Goal: Task Accomplishment & Management: Use online tool/utility

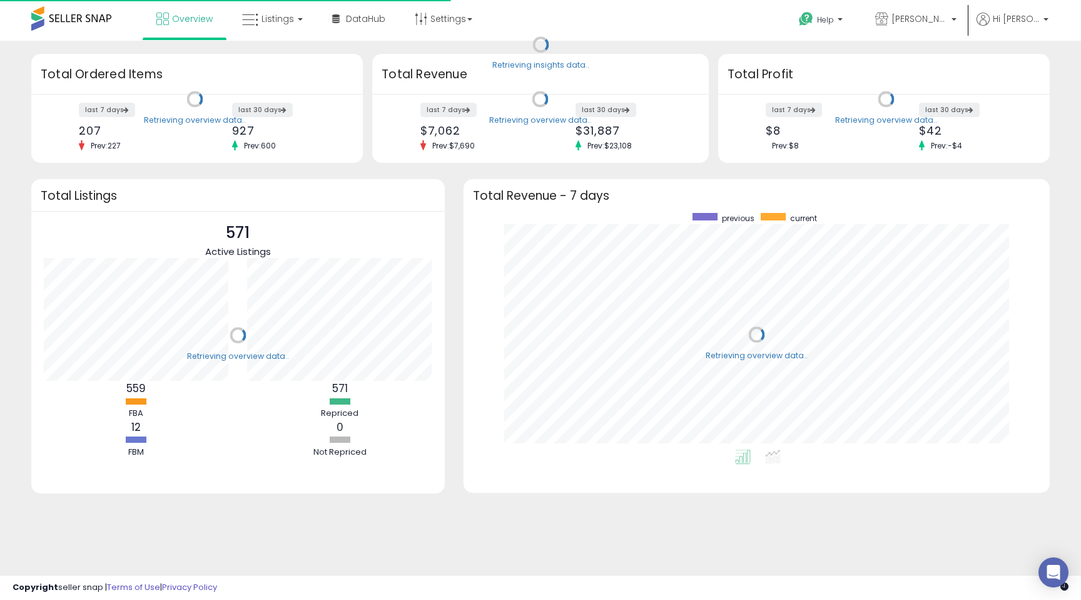
scroll to position [237, 561]
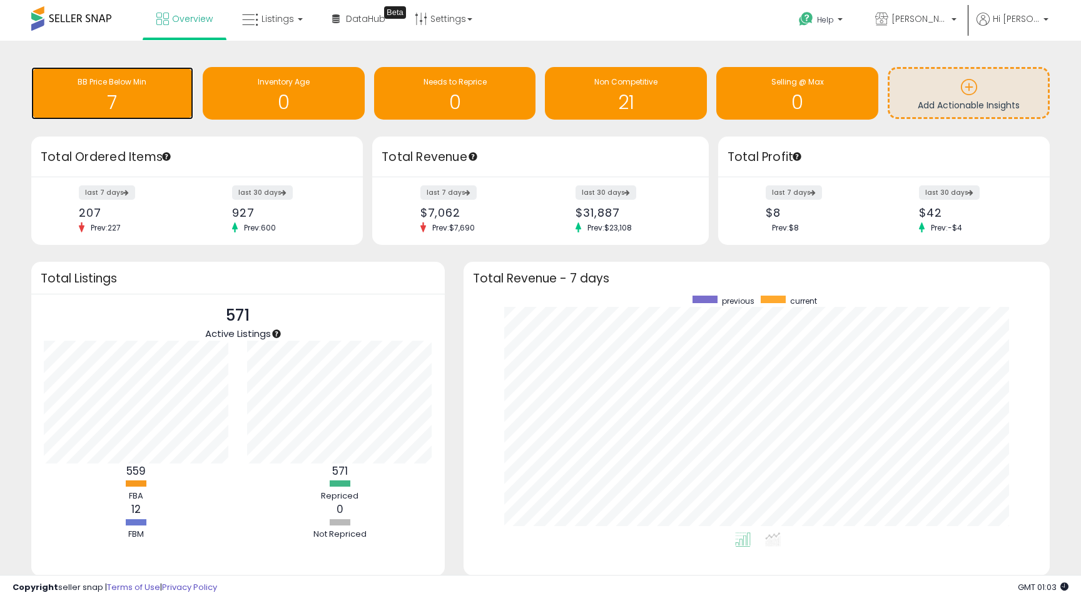
click at [121, 103] on h1 "7" at bounding box center [113, 102] width 150 height 21
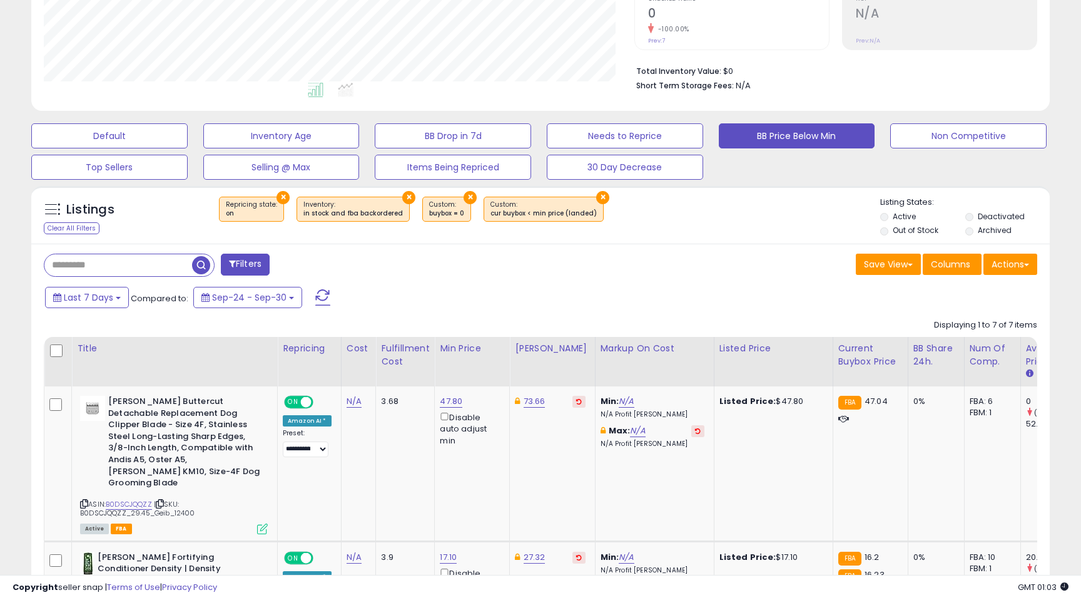
scroll to position [277, 0]
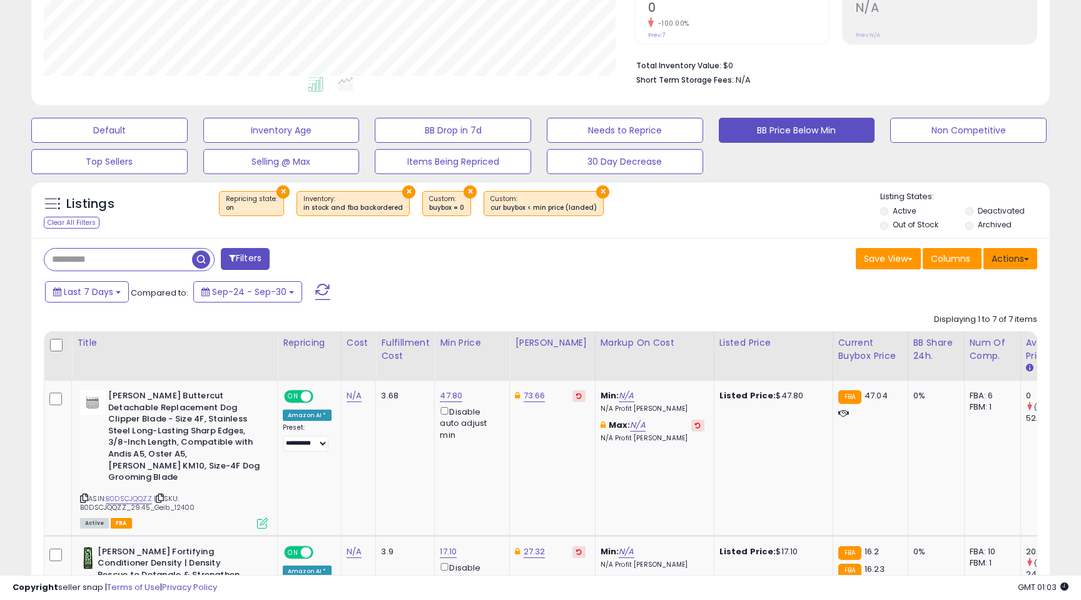
click at [1027, 258] on span at bounding box center [1027, 259] width 5 height 3
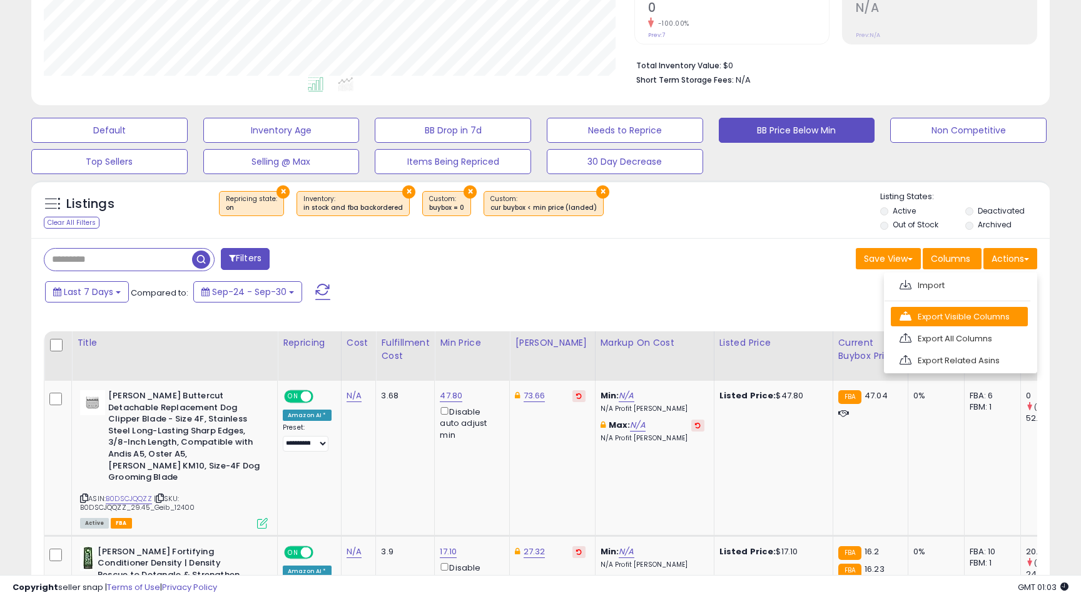
click at [977, 316] on link "Export Visible Columns" at bounding box center [959, 316] width 137 height 19
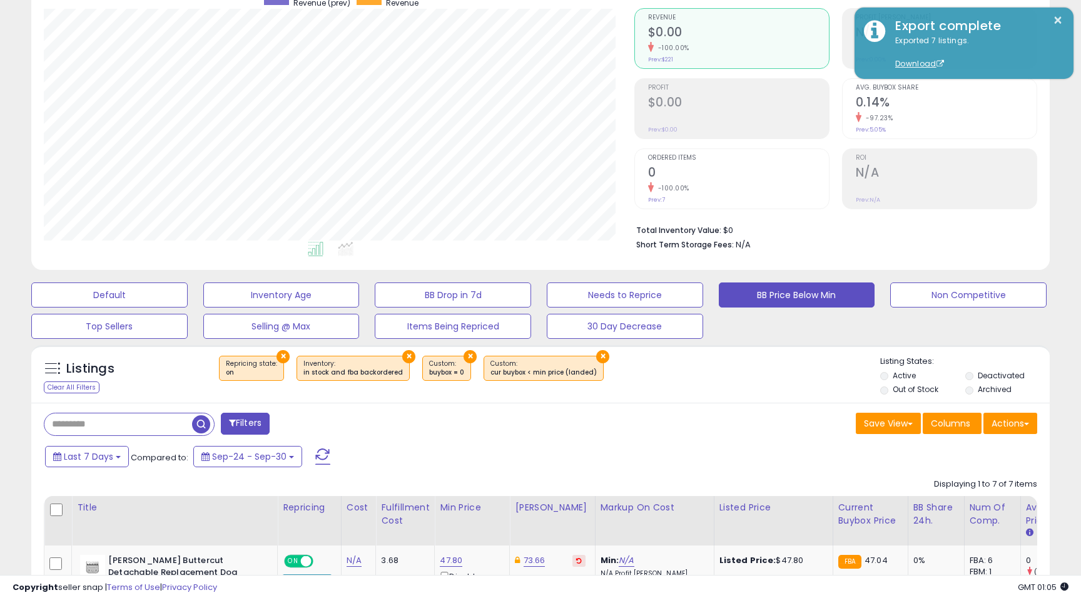
scroll to position [118, 0]
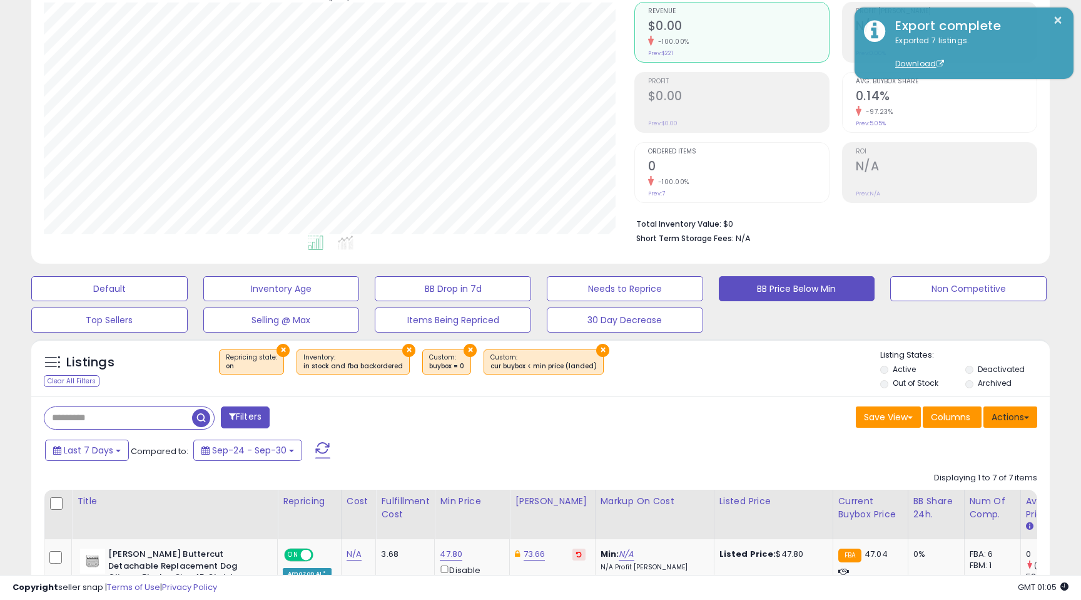
click at [1030, 417] on button "Actions" at bounding box center [1011, 416] width 54 height 21
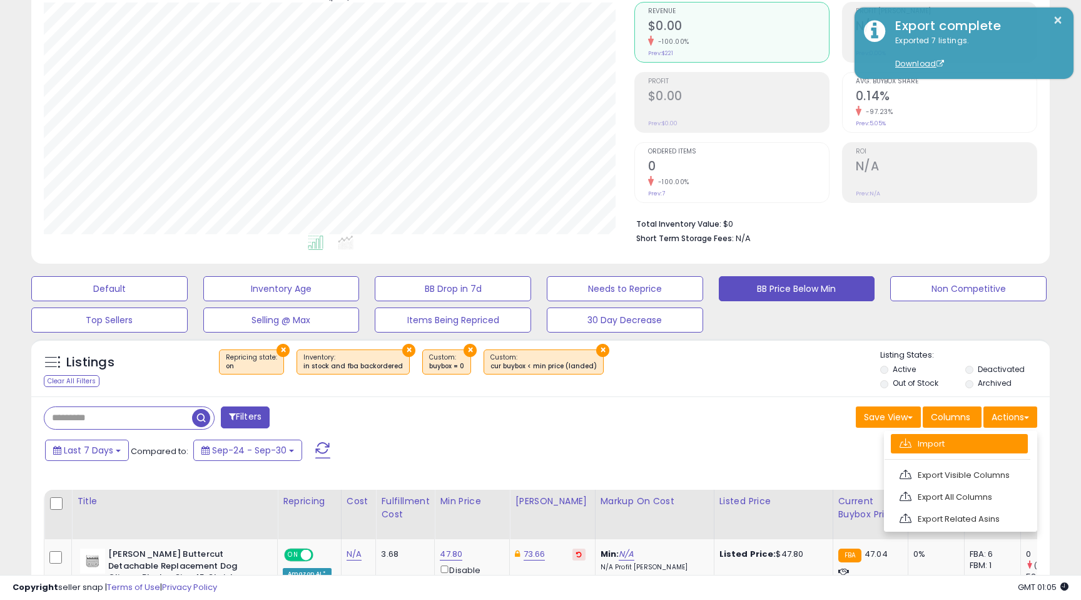
click at [996, 449] on link "Import" at bounding box center [959, 443] width 137 height 19
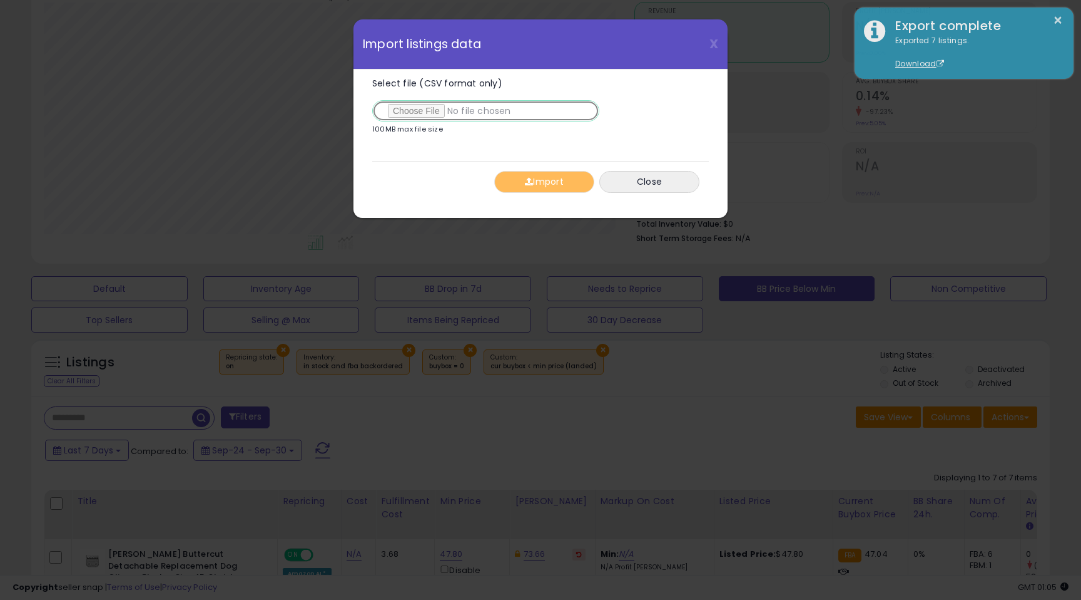
click at [421, 113] on input "Select file (CSV format only)" at bounding box center [485, 110] width 227 height 21
type input "**********"
click at [548, 180] on button "Import" at bounding box center [544, 182] width 100 height 22
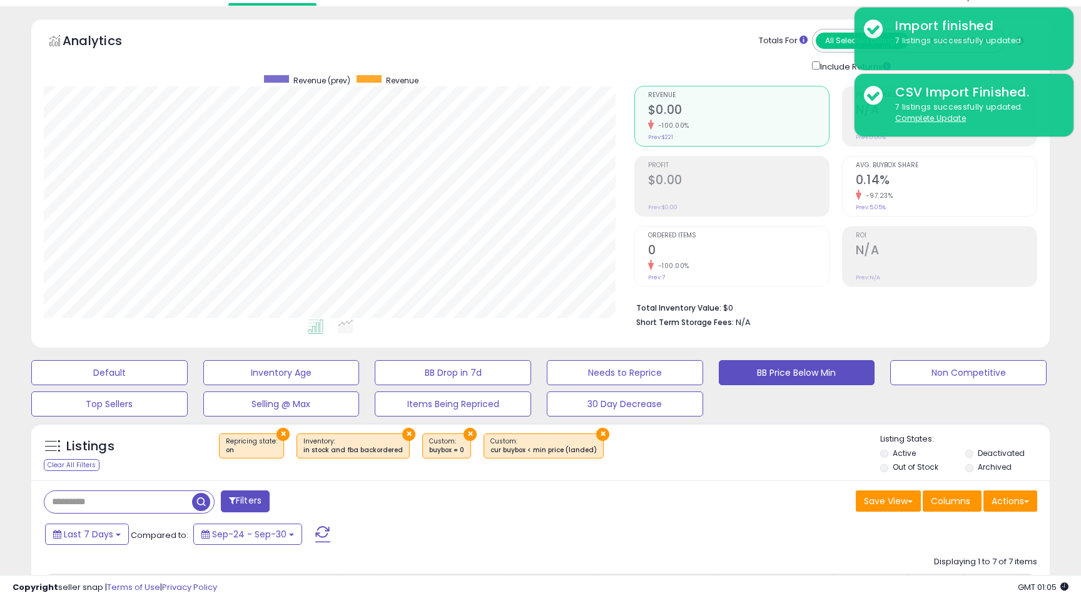
scroll to position [0, 0]
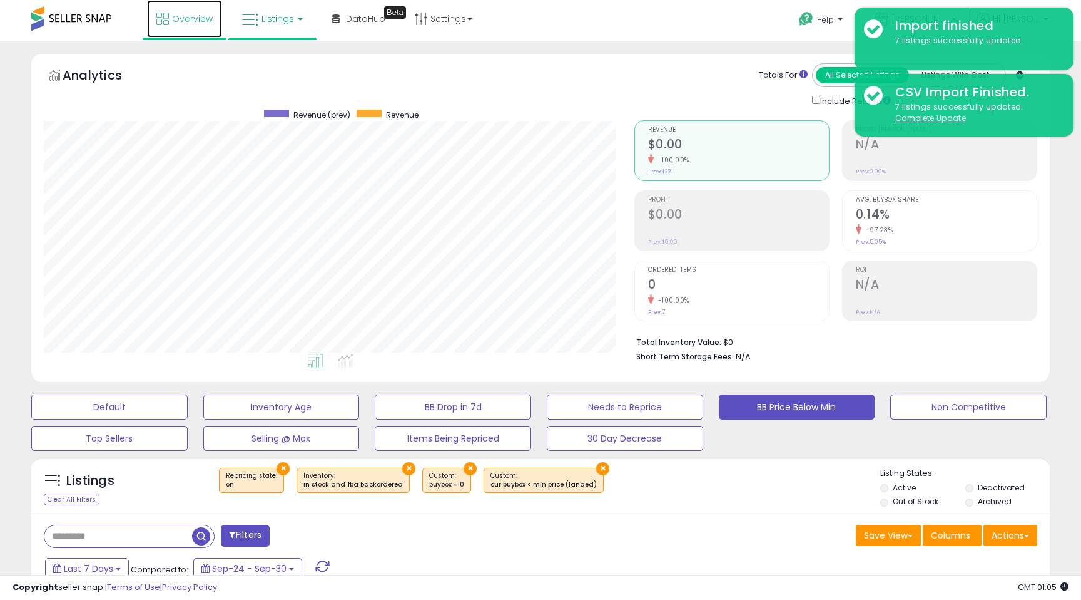
click at [198, 21] on span "Overview" at bounding box center [192, 19] width 41 height 13
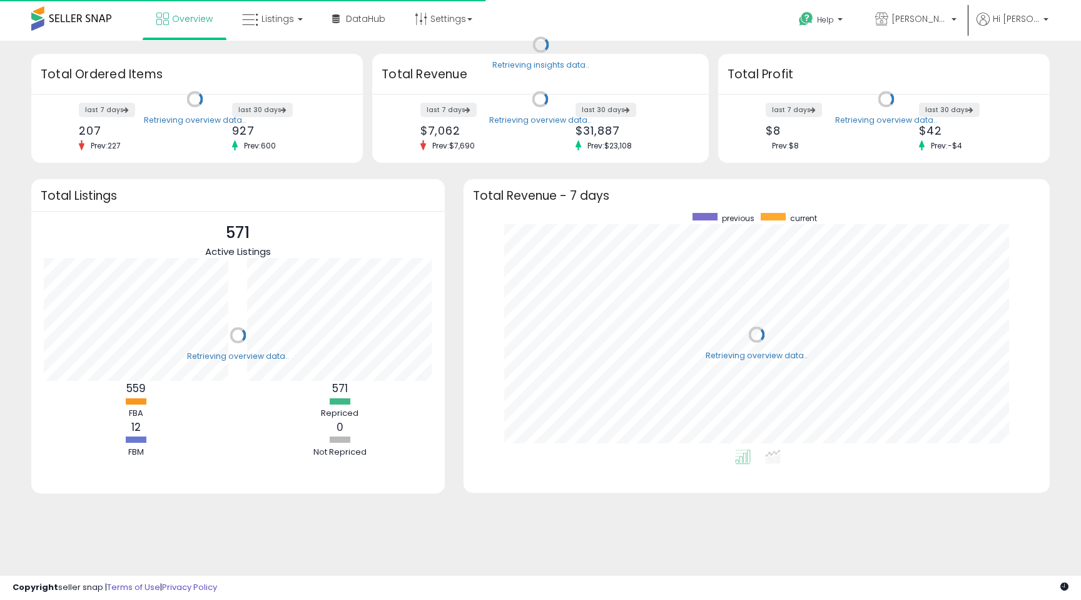
scroll to position [237, 561]
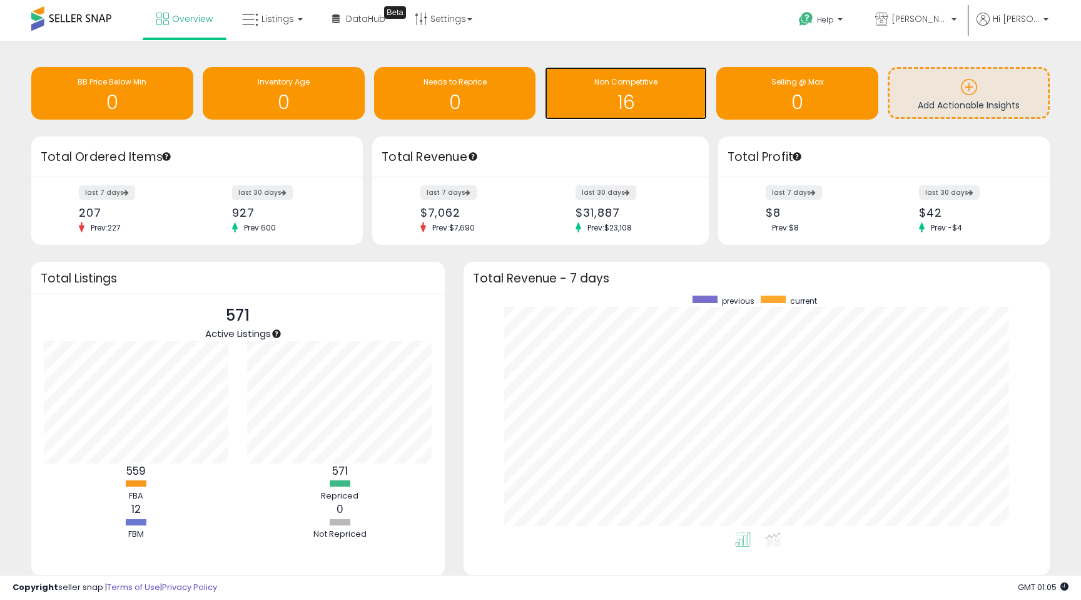
click at [630, 97] on h1 "16" at bounding box center [626, 102] width 150 height 21
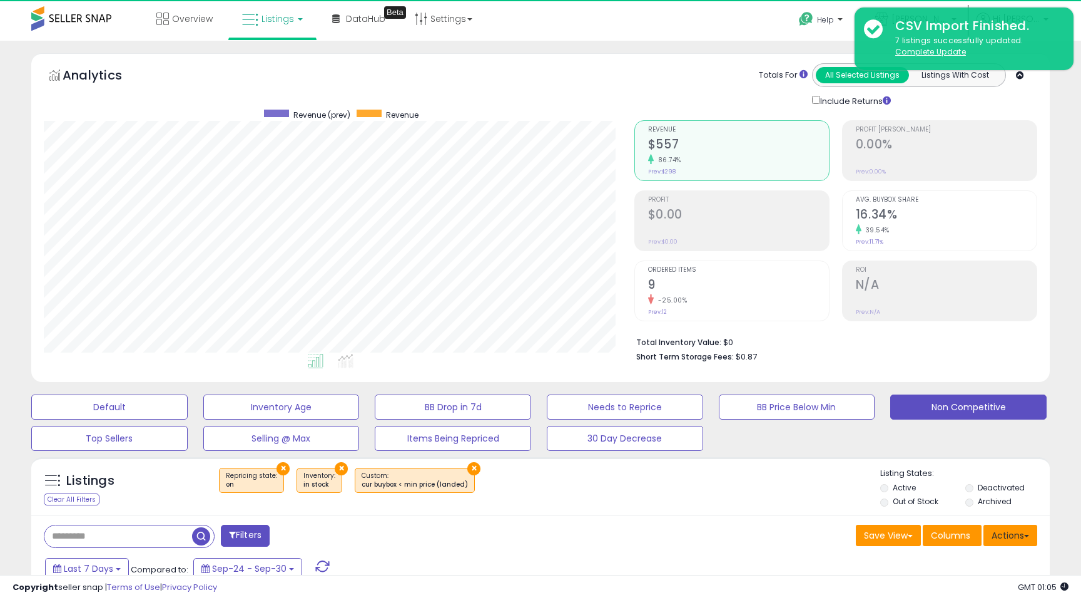
click at [1011, 535] on button "Actions" at bounding box center [1011, 534] width 54 height 21
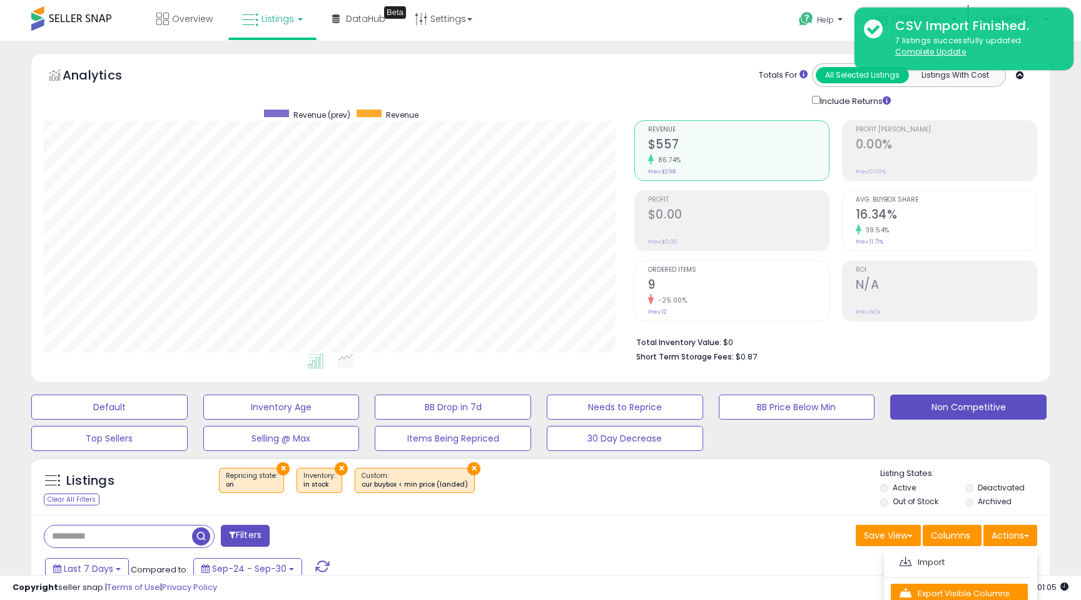
click at [994, 583] on link "Export Visible Columns" at bounding box center [959, 592] width 137 height 19
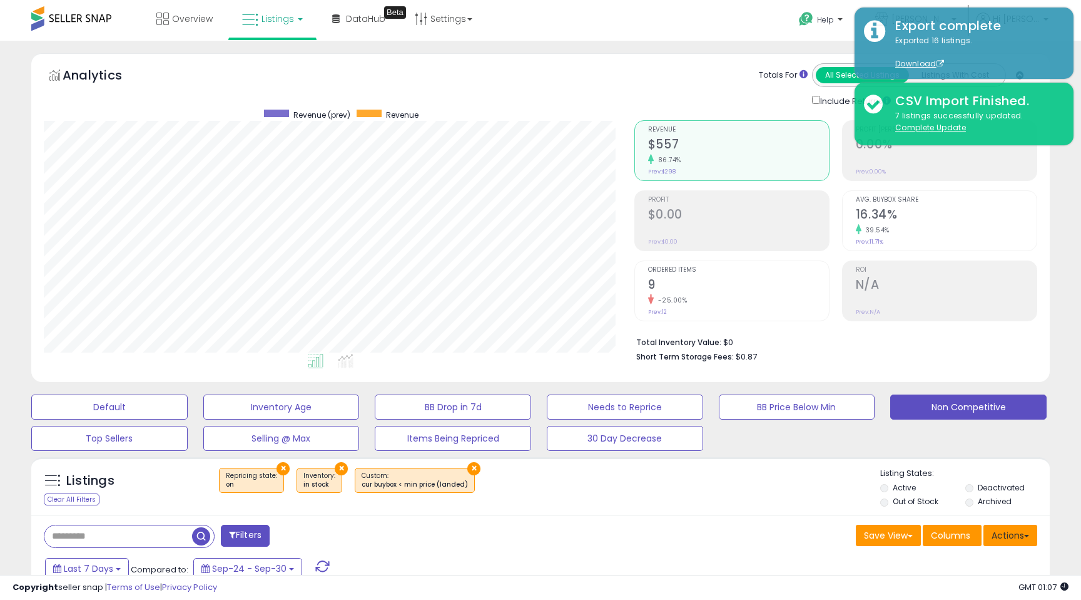
click at [1030, 524] on button "Actions" at bounding box center [1011, 534] width 54 height 21
click at [989, 552] on link "Import" at bounding box center [959, 561] width 137 height 19
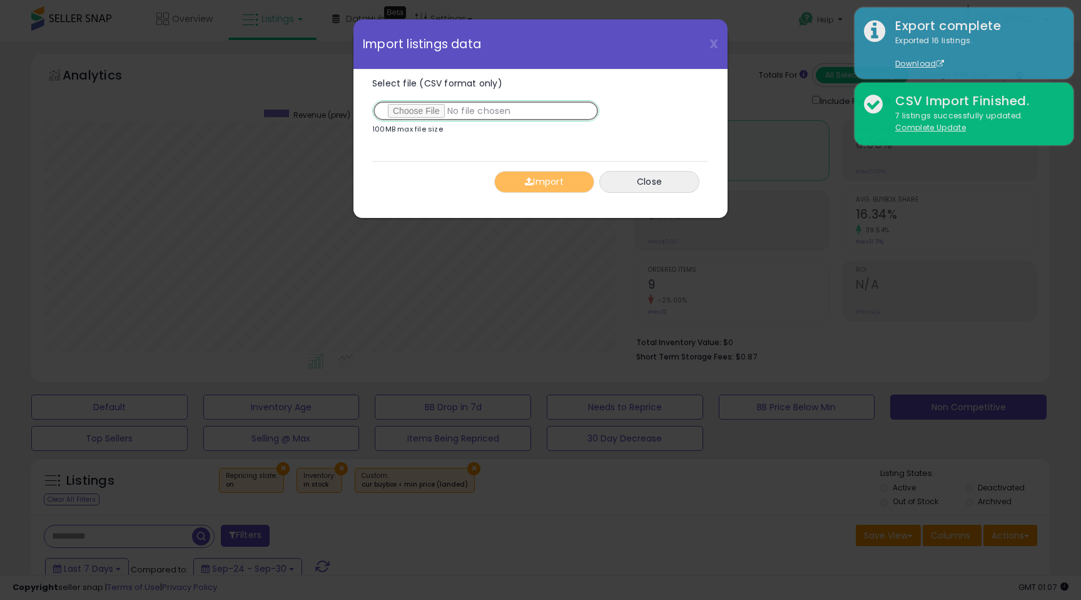
click at [417, 113] on input "Select file (CSV format only)" at bounding box center [485, 110] width 227 height 21
type input "**********"
click at [531, 174] on button "Import" at bounding box center [544, 182] width 100 height 22
